Goal: Use online tool/utility: Utilize a website feature to perform a specific function

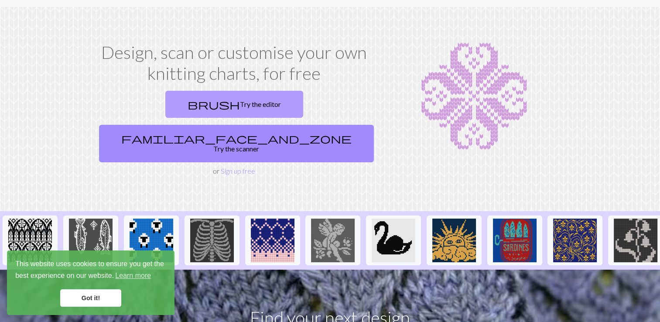
click at [166, 102] on link "brush Try the editor" at bounding box center [234, 104] width 138 height 27
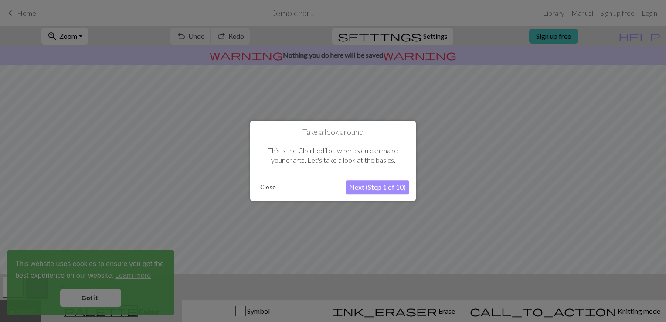
click at [267, 188] on button "Close" at bounding box center [268, 187] width 23 height 13
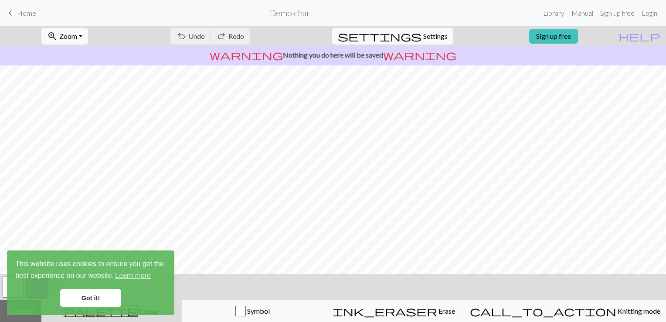
click at [75, 297] on link "Got it!" at bounding box center [90, 297] width 61 height 17
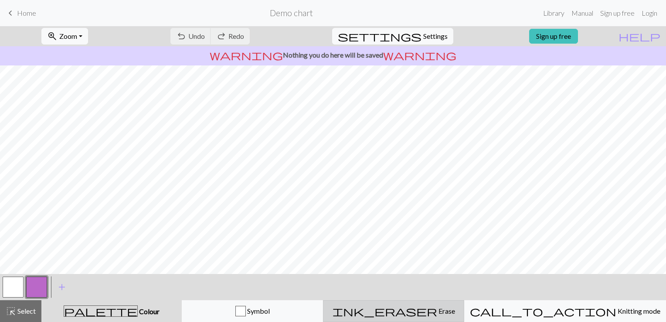
click at [394, 308] on div "ink_eraser Erase Erase" at bounding box center [394, 311] width 130 height 10
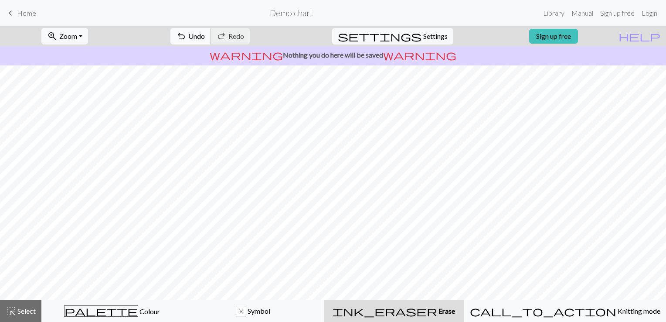
click at [205, 38] on span "Undo" at bounding box center [196, 36] width 17 height 8
click at [227, 38] on div "undo Undo Undo redo Redo Redo" at bounding box center [210, 36] width 92 height 20
click at [21, 313] on span "Select" at bounding box center [26, 311] width 20 height 8
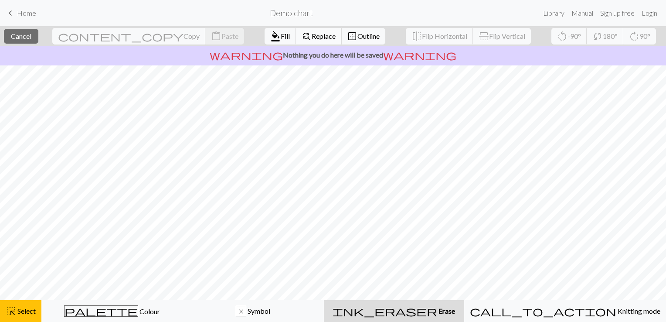
click at [312, 36] on span "Replace" at bounding box center [324, 36] width 24 height 8
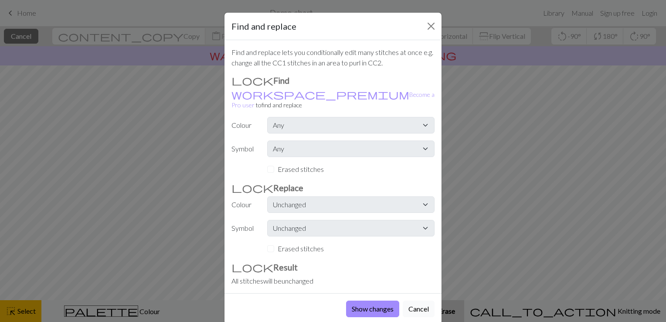
click at [417, 306] on button "Cancel" at bounding box center [419, 308] width 32 height 17
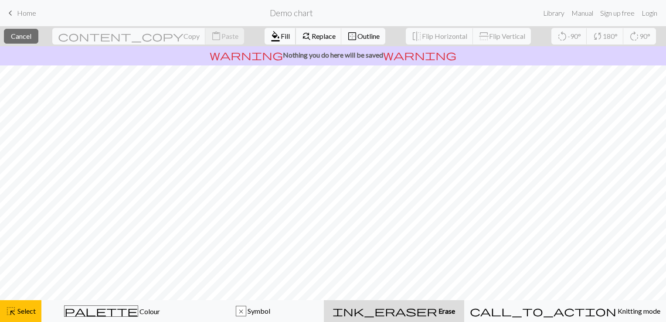
click at [281, 37] on span "Fill" at bounding box center [285, 36] width 9 height 8
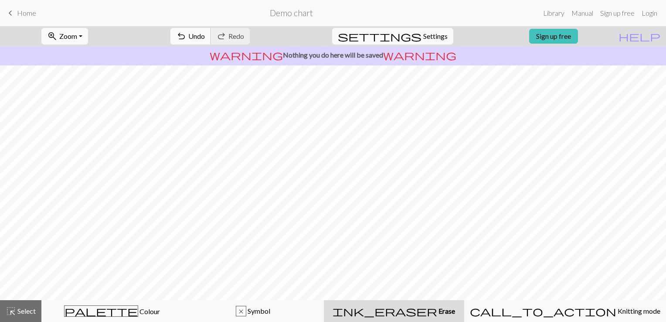
click at [205, 38] on span "Undo" at bounding box center [196, 36] width 17 height 8
click at [411, 29] on button "settings Settings" at bounding box center [392, 36] width 121 height 17
select select "aran"
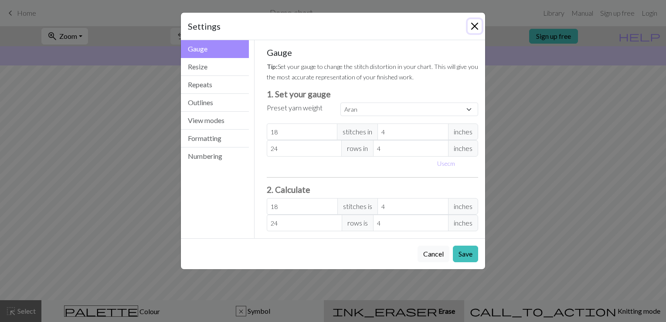
click at [474, 27] on button "Close" at bounding box center [475, 26] width 14 height 14
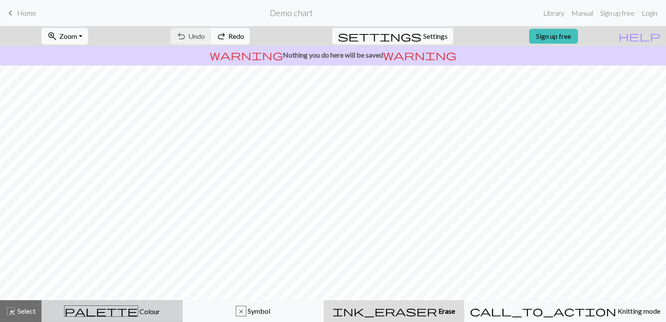
click at [138, 313] on span "Colour" at bounding box center [149, 311] width 22 height 8
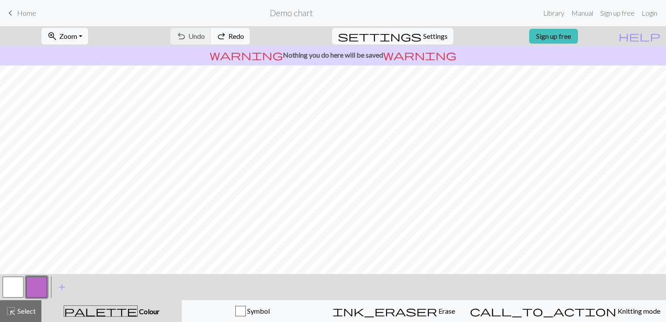
click at [13, 287] on button "button" at bounding box center [13, 286] width 21 height 21
click at [423, 39] on span "Settings" at bounding box center [435, 36] width 24 height 10
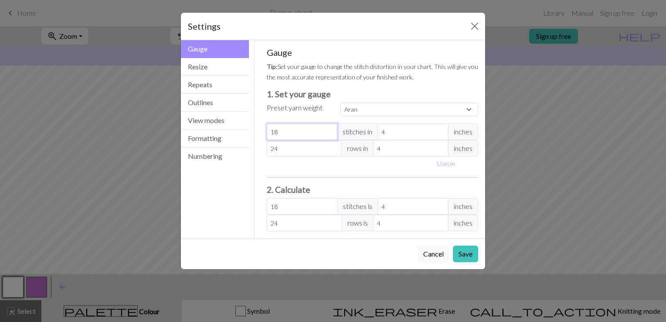
click at [302, 130] on input "18" at bounding box center [302, 131] width 71 height 17
select select "custom"
type input "16"
type input "15"
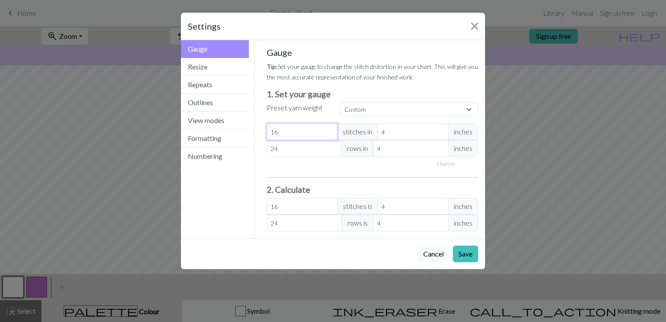
type input "15"
type input "13"
type input "12"
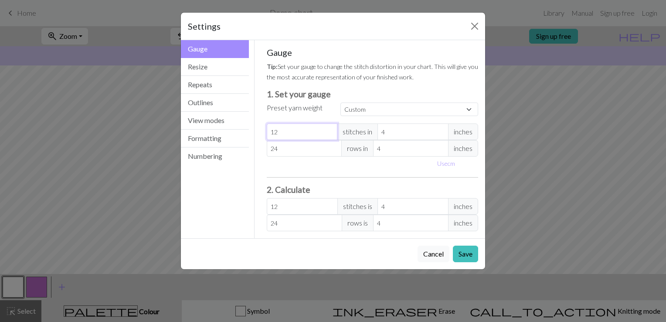
type input "11"
type input "10"
type input "9"
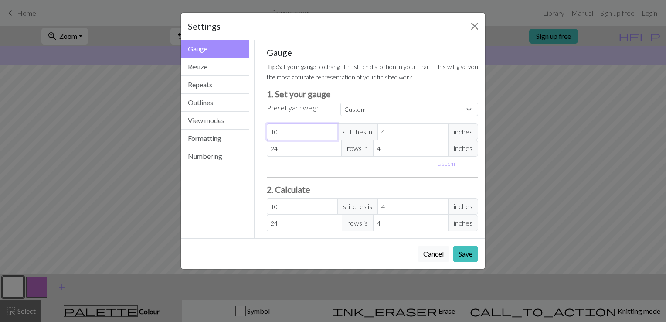
type input "9"
type input "8"
type input "7"
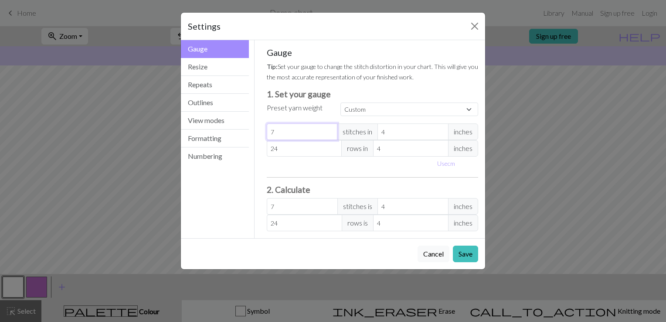
type input "8"
click at [215, 69] on button "Resize" at bounding box center [215, 67] width 68 height 18
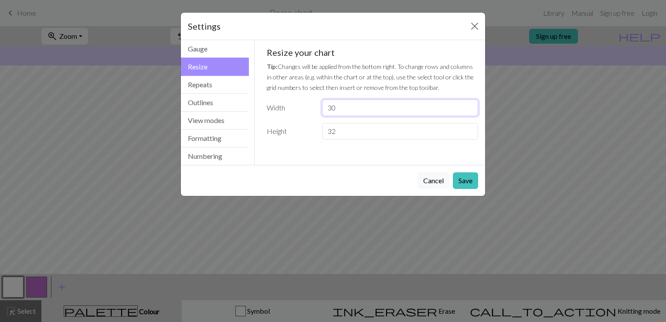
click at [354, 102] on input "30" at bounding box center [400, 107] width 156 height 17
click at [350, 111] on input "30" at bounding box center [400, 107] width 156 height 17
type input "20"
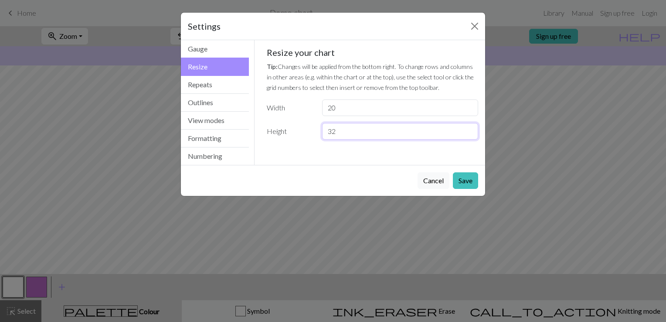
click at [340, 132] on input "32" at bounding box center [400, 131] width 156 height 17
type input "20"
click at [461, 178] on button "Save" at bounding box center [465, 180] width 25 height 17
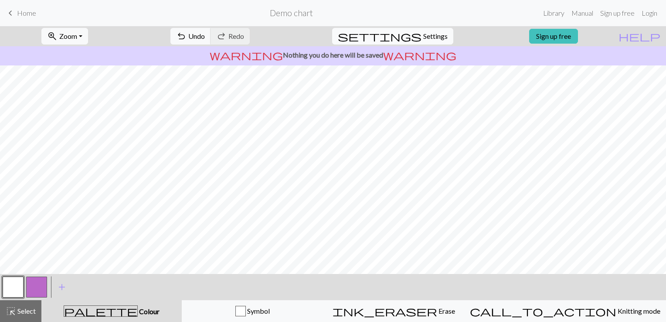
click at [423, 32] on span "Settings" at bounding box center [435, 36] width 24 height 10
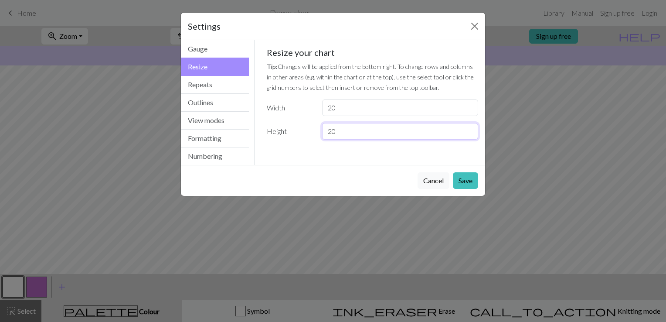
click at [355, 130] on input "20" at bounding box center [400, 131] width 156 height 17
click at [348, 106] on input "20" at bounding box center [400, 107] width 156 height 17
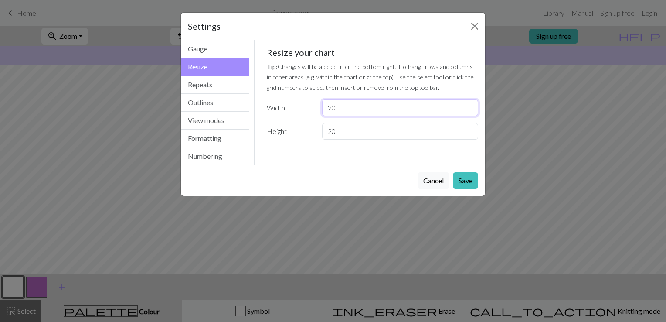
click at [348, 106] on input "20" at bounding box center [400, 107] width 156 height 17
type input "10"
click at [470, 182] on button "Save" at bounding box center [465, 180] width 25 height 17
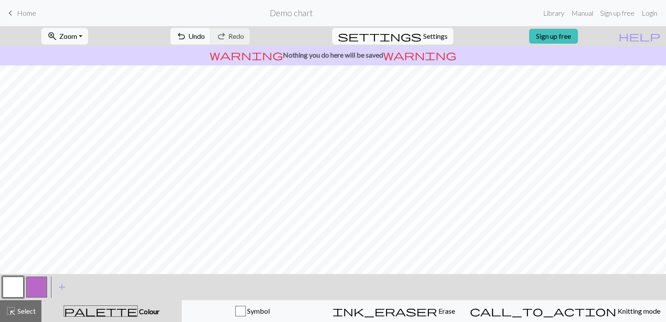
click at [423, 37] on span "Settings" at bounding box center [435, 36] width 24 height 10
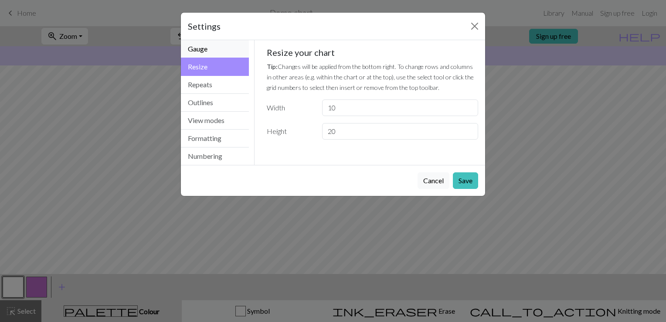
click at [210, 51] on button "Gauge" at bounding box center [215, 49] width 68 height 18
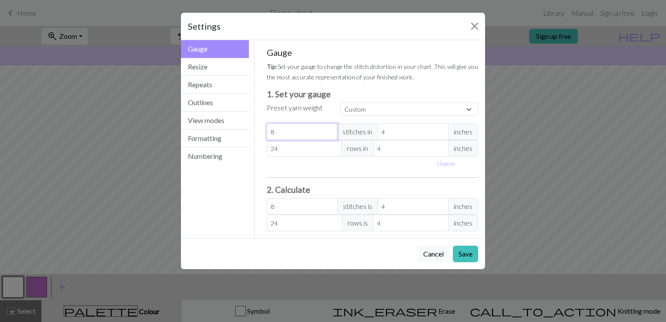
click at [300, 132] on input "8" at bounding box center [302, 131] width 71 height 17
click at [379, 111] on select "Custom Square Lace Light Fingering Fingering Sport Double knit Worsted Aran Bul…" at bounding box center [410, 109] width 138 height 14
select select "square"
click at [341, 102] on select "Custom Square Lace Light Fingering Fingering Sport Double knit Worsted Aran Bul…" at bounding box center [410, 109] width 138 height 14
type input "32"
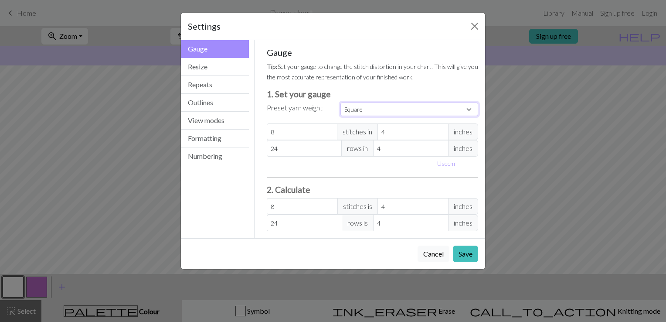
type input "32"
click at [223, 67] on button "Resize" at bounding box center [215, 67] width 68 height 18
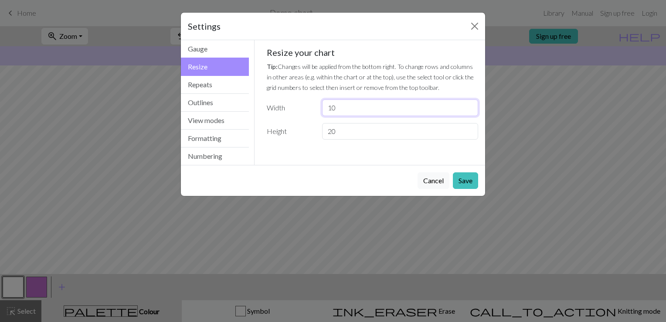
click at [353, 105] on input "10" at bounding box center [400, 107] width 156 height 17
type input "1"
type input "20"
click at [472, 182] on button "Save" at bounding box center [465, 180] width 25 height 17
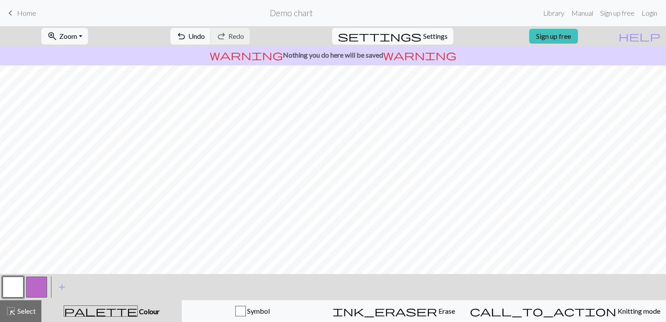
click at [423, 36] on span "Settings" at bounding box center [435, 36] width 24 height 10
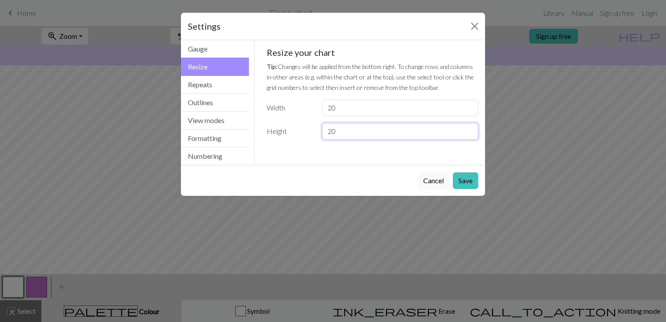
click at [369, 133] on input "20" at bounding box center [400, 131] width 156 height 17
click at [358, 111] on input "20" at bounding box center [400, 107] width 156 height 17
drag, startPoint x: 358, startPoint y: 111, endPoint x: 321, endPoint y: 109, distance: 37.1
click at [321, 109] on div "20" at bounding box center [400, 107] width 167 height 17
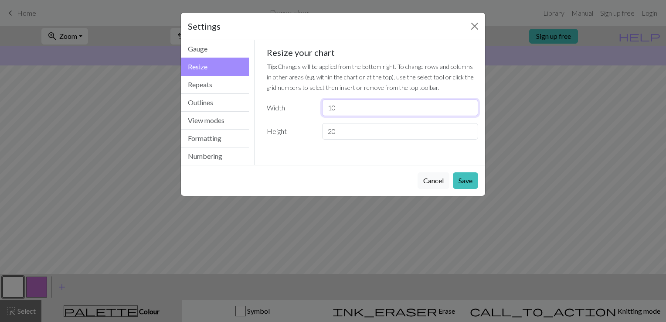
type input "10"
click at [340, 128] on input "20" at bounding box center [400, 131] width 156 height 17
type input "10"
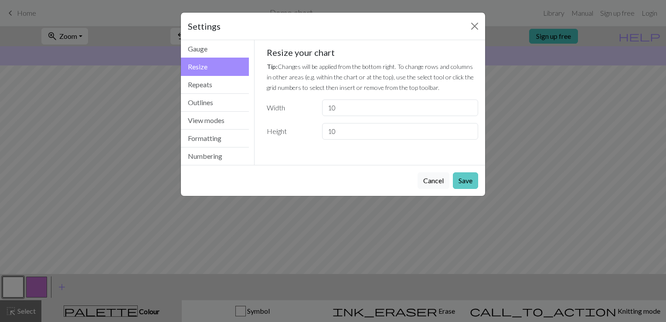
click at [463, 177] on button "Save" at bounding box center [465, 180] width 25 height 17
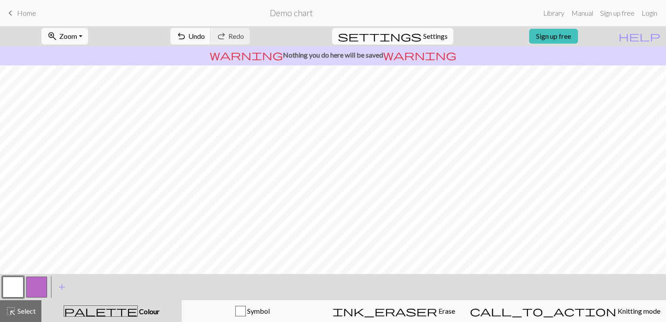
click at [412, 32] on span "settings" at bounding box center [380, 36] width 84 height 12
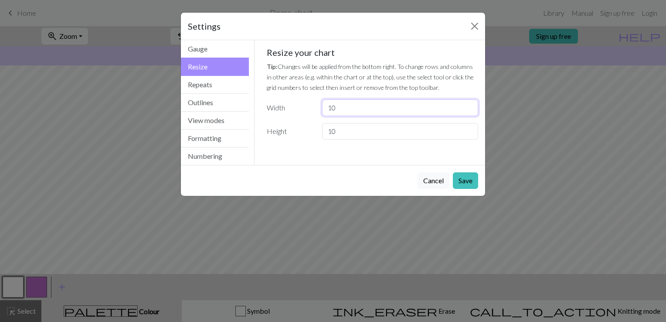
click at [348, 111] on input "10" at bounding box center [400, 107] width 156 height 17
type input "1"
type input "25"
click at [345, 128] on input "10" at bounding box center [400, 131] width 156 height 17
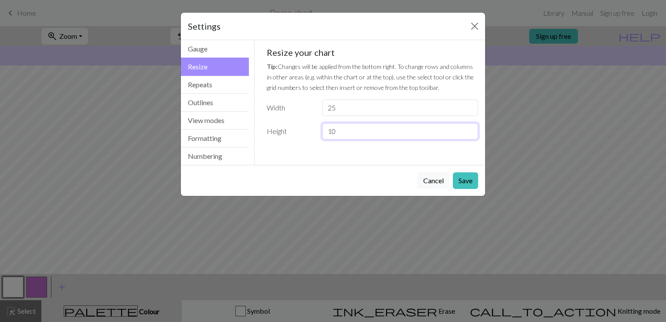
click at [345, 128] on input "10" at bounding box center [400, 131] width 156 height 17
click at [345, 128] on input "2" at bounding box center [400, 131] width 156 height 17
type input "25"
click at [466, 179] on button "Save" at bounding box center [465, 180] width 25 height 17
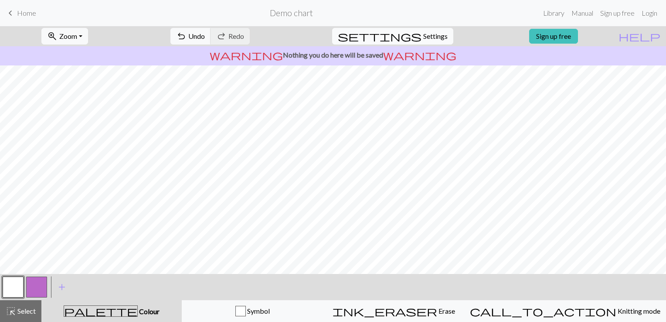
click at [423, 41] on span "Settings" at bounding box center [435, 36] width 24 height 10
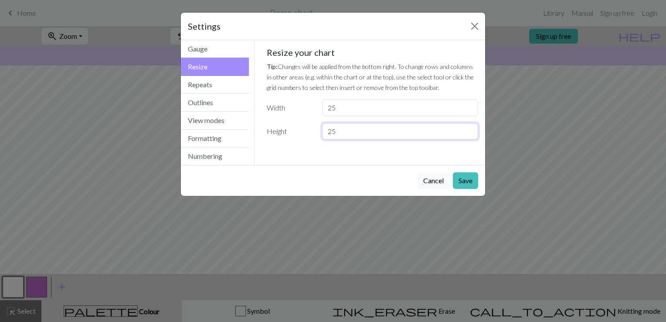
drag, startPoint x: 365, startPoint y: 130, endPoint x: 305, endPoint y: 134, distance: 59.9
click at [305, 134] on div "Height 25" at bounding box center [373, 131] width 222 height 17
type input "22"
click at [471, 29] on button "Close" at bounding box center [475, 26] width 14 height 14
